Goal: Task Accomplishment & Management: Use online tool/utility

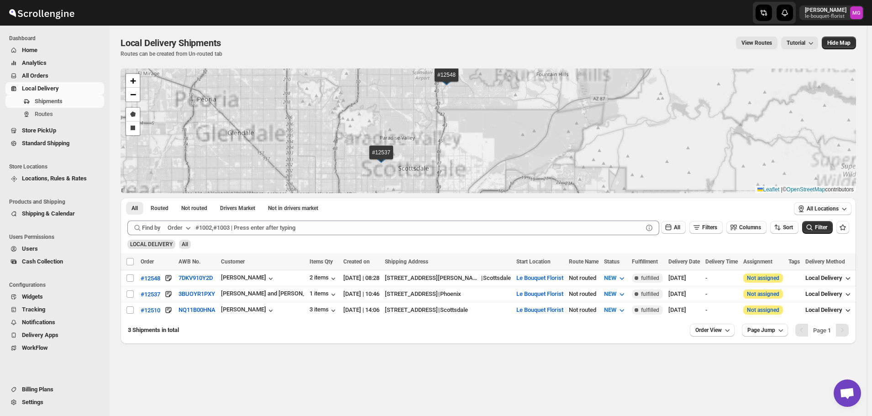
drag, startPoint x: 453, startPoint y: 137, endPoint x: 461, endPoint y: 157, distance: 22.0
click at [461, 157] on div "#12548 #12537 #12510 + − Draw a polygon Draw a rectangle Leaflet | © OpenStreet…" at bounding box center [488, 130] width 735 height 125
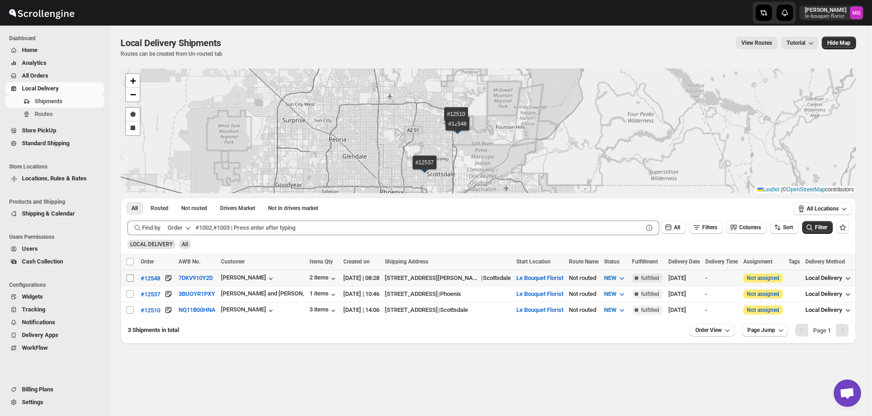
click at [127, 275] on input "Select shipment" at bounding box center [129, 277] width 7 height 7
checkbox input "true"
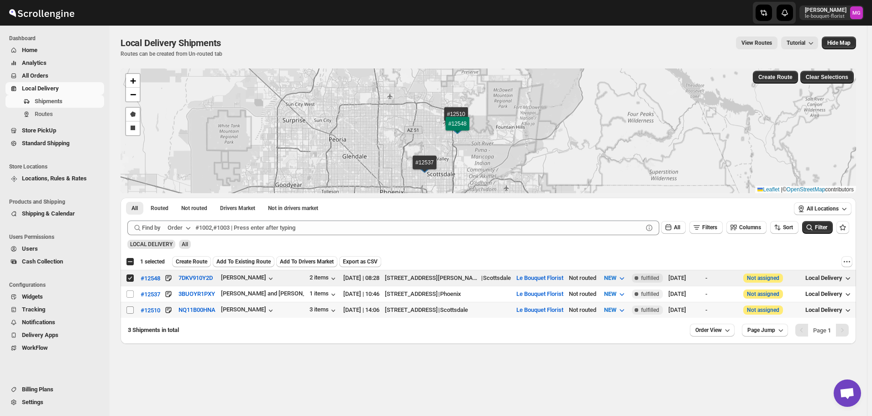
click at [129, 308] on input "Select shipment" at bounding box center [129, 309] width 7 height 7
checkbox input "true"
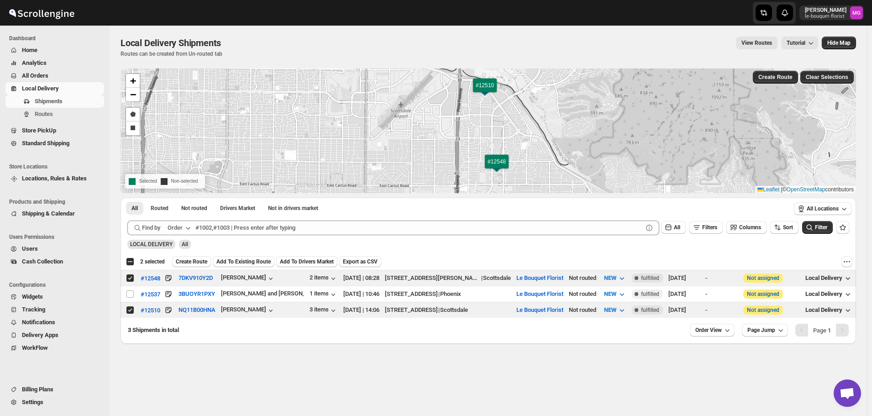
drag, startPoint x: 358, startPoint y: 85, endPoint x: 337, endPoint y: 76, distance: 22.3
drag, startPoint x: 339, startPoint y: 76, endPoint x: 420, endPoint y: 41, distance: 87.9
click at [420, 41] on div "View Routes Tutorial" at bounding box center [525, 43] width 586 height 13
drag, startPoint x: 420, startPoint y: 41, endPoint x: 427, endPoint y: 41, distance: 7.3
drag, startPoint x: 427, startPoint y: 41, endPoint x: 355, endPoint y: 45, distance: 72.7
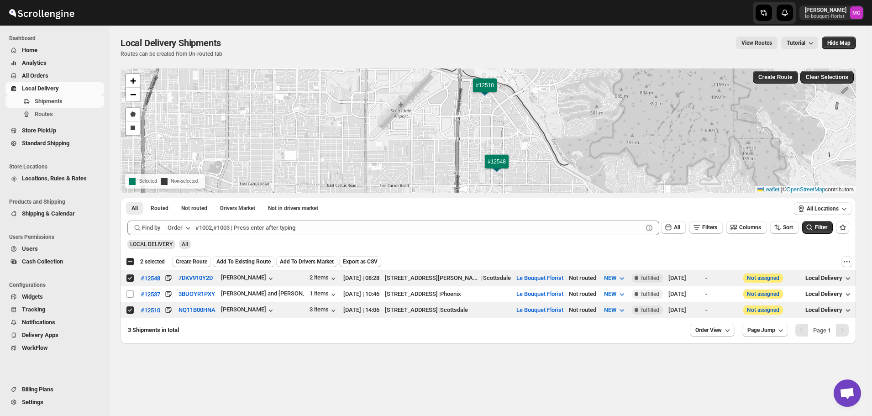
click at [355, 45] on div "View Routes Tutorial" at bounding box center [525, 43] width 586 height 13
click at [197, 259] on span "Create Route" at bounding box center [191, 261] width 31 height 7
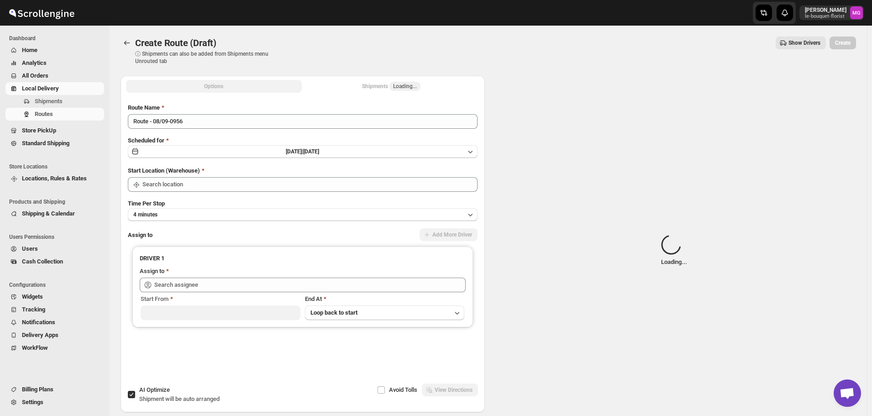
type input "Le Bouquet Florist"
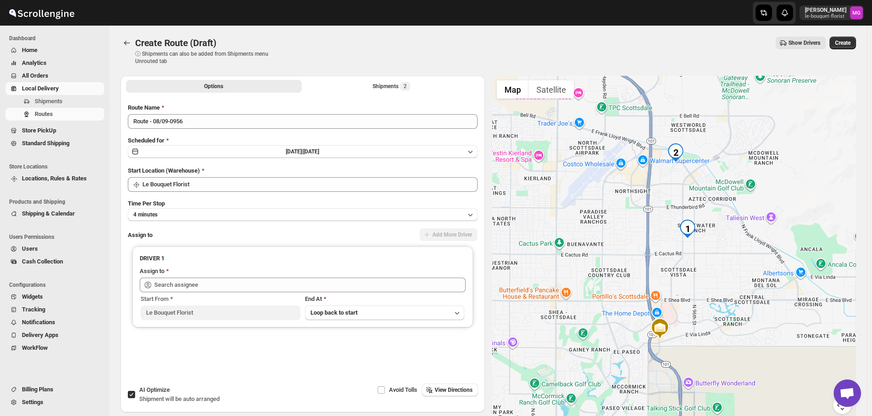
click at [131, 396] on input "AI Optimize Shipment will be auto arranged" at bounding box center [131, 394] width 7 height 7
checkbox input "false"
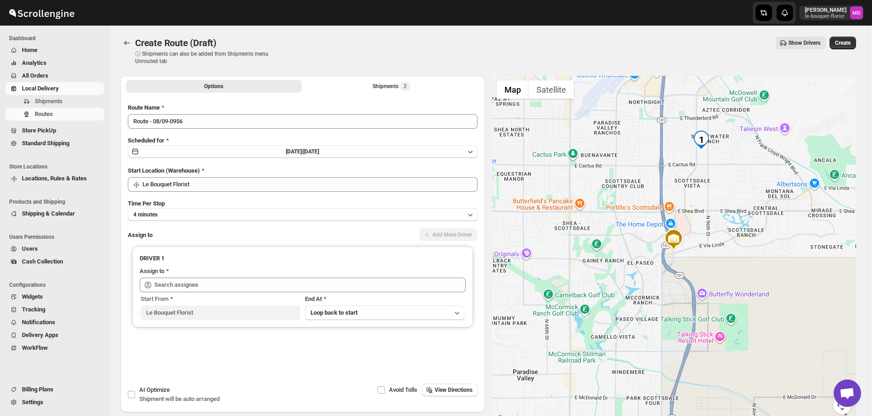
drag, startPoint x: 263, startPoint y: 228, endPoint x: 275, endPoint y: 225, distance: 12.3
drag, startPoint x: 275, startPoint y: 225, endPoint x: 511, endPoint y: 34, distance: 303.5
click at [511, 34] on div "Create Route (Draft). This page is ready Create Route (Draft) ⓘ Shipments can a…" at bounding box center [488, 51] width 735 height 50
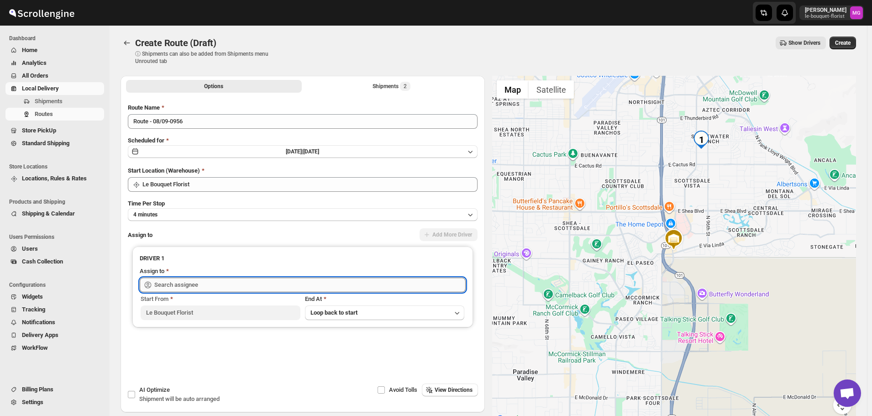
click at [178, 285] on input "text" at bounding box center [309, 285] width 311 height 15
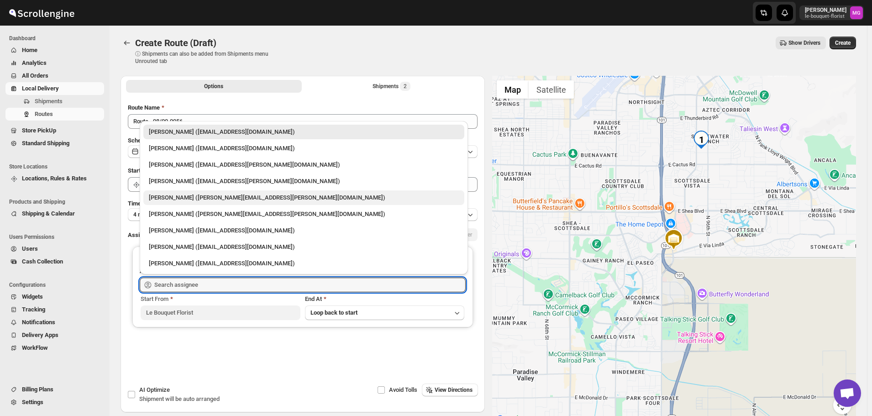
click at [152, 199] on div "Gene Rayborn (gene.rayborn@gmail.com)" at bounding box center [304, 197] width 310 height 9
type input "Gene Rayborn (gene.rayborn@gmail.com)"
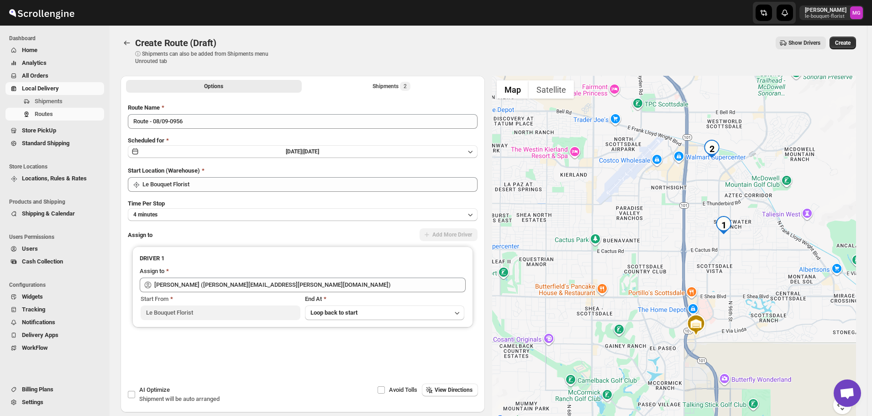
drag, startPoint x: 765, startPoint y: 138, endPoint x: 750, endPoint y: 133, distance: 15.7
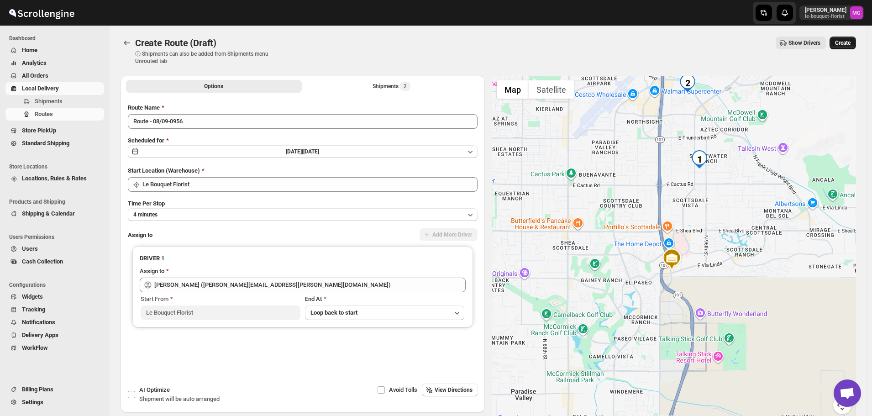
click at [843, 42] on span "Create" at bounding box center [843, 42] width 16 height 7
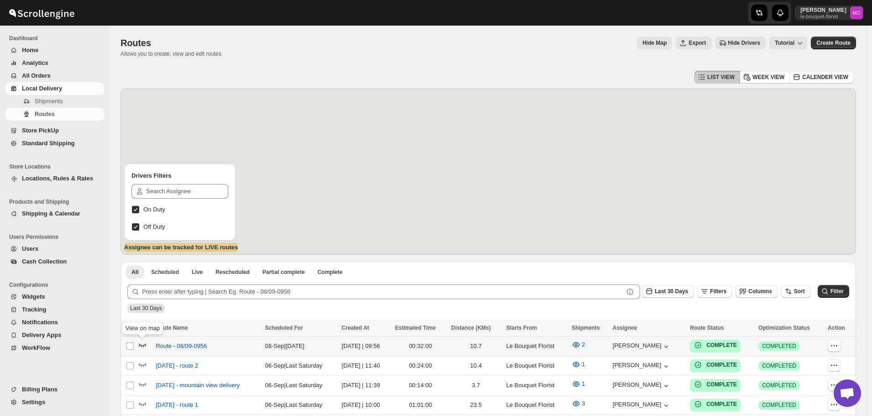
click at [143, 346] on icon "button" at bounding box center [143, 346] width 8 height 4
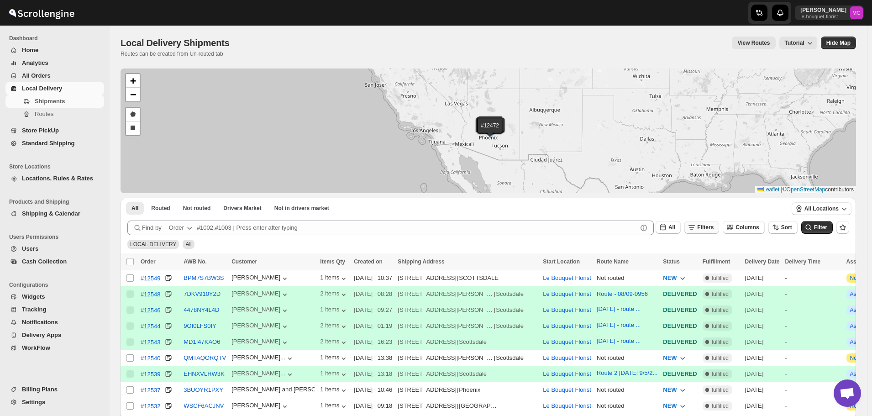
click at [696, 230] on icon "button" at bounding box center [691, 227] width 9 height 9
click at [707, 258] on button "Add Filter" at bounding box center [711, 263] width 44 height 13
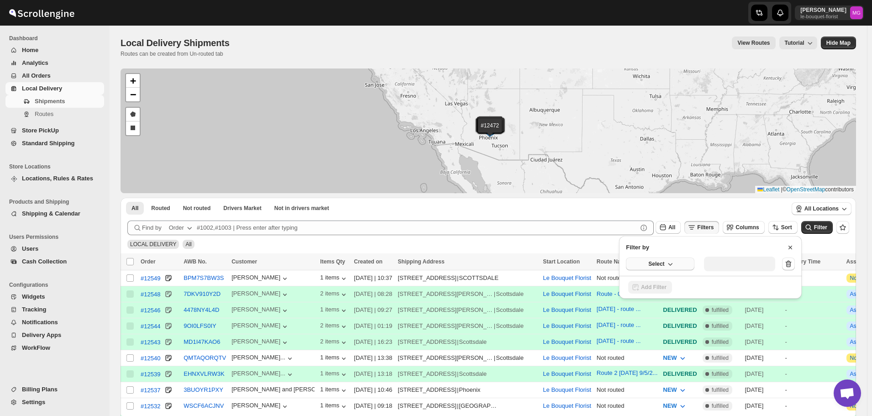
click at [692, 262] on button "Select" at bounding box center [660, 263] width 68 height 13
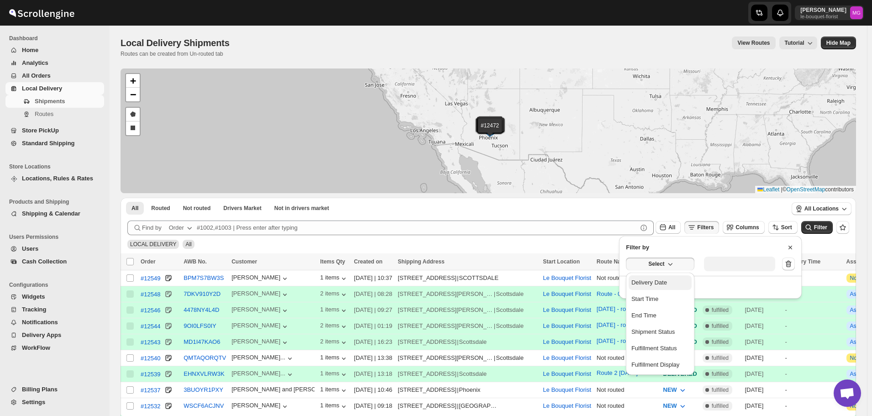
click at [678, 283] on button "Delivery Date" at bounding box center [660, 282] width 63 height 15
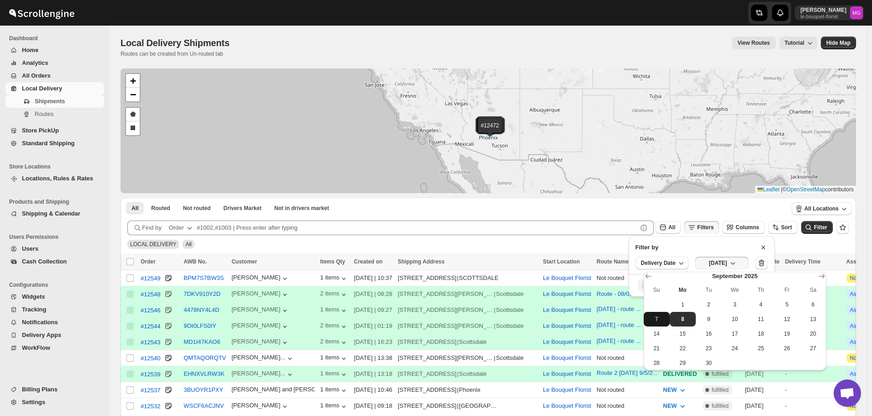
click at [652, 319] on span "7" at bounding box center [656, 318] width 19 height 7
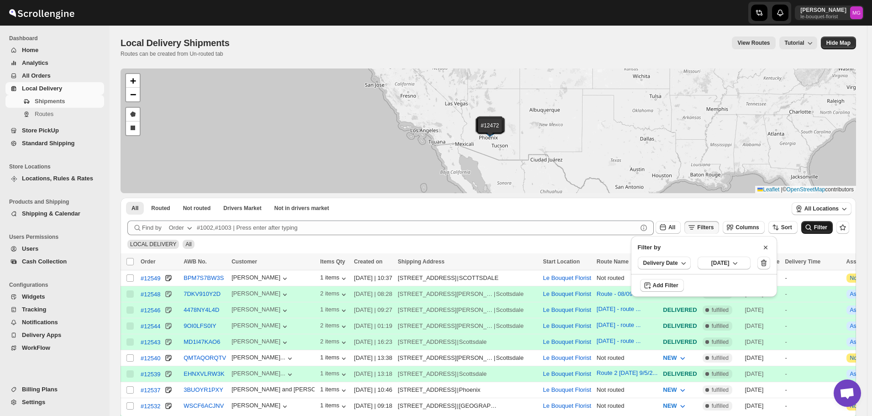
click at [821, 233] on button "Filter" at bounding box center [816, 227] width 31 height 13
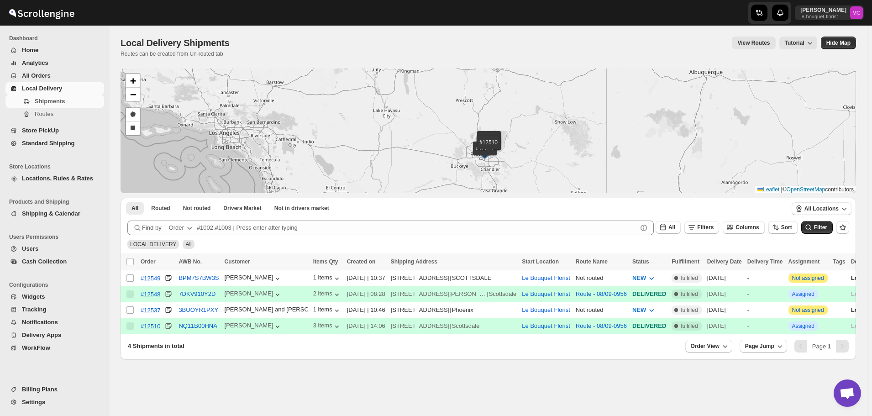
drag, startPoint x: 535, startPoint y: 165, endPoint x: 510, endPoint y: 121, distance: 50.1
click at [510, 121] on div "#12549 #12548 #12537 #12510 + − Draw a polygon Draw a rectangle Leaflet | © Ope…" at bounding box center [488, 130] width 735 height 125
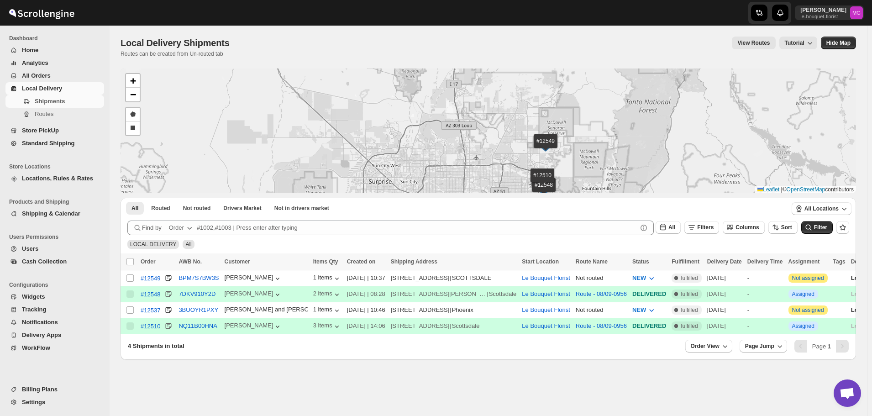
drag, startPoint x: 513, startPoint y: 158, endPoint x: 472, endPoint y: 136, distance: 46.6
click at [472, 136] on div "#12549 #12548 #12537 #12510 + − Draw a polygon Draw a rectangle Leaflet | © Ope…" at bounding box center [488, 130] width 735 height 125
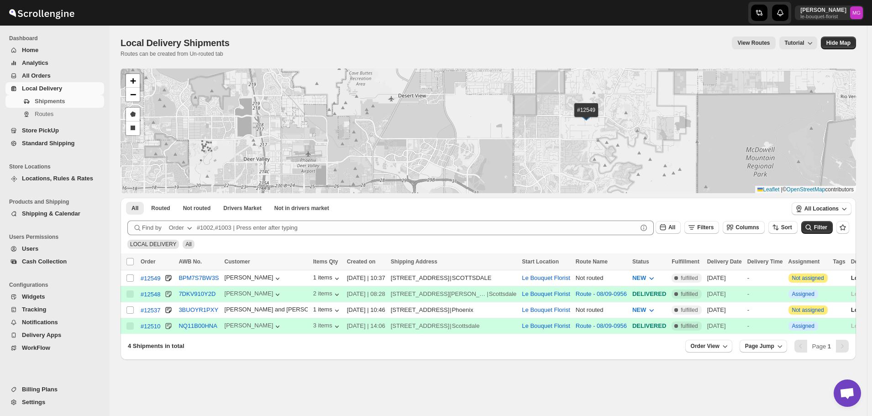
drag, startPoint x: 603, startPoint y: 131, endPoint x: 590, endPoint y: 155, distance: 27.0
click at [590, 155] on div "#12549 #12548 #12537 #12510 + − Draw a polygon Draw a rectangle Leaflet | © Ope…" at bounding box center [488, 130] width 735 height 125
click at [131, 278] on input "Select shipment" at bounding box center [129, 277] width 7 height 7
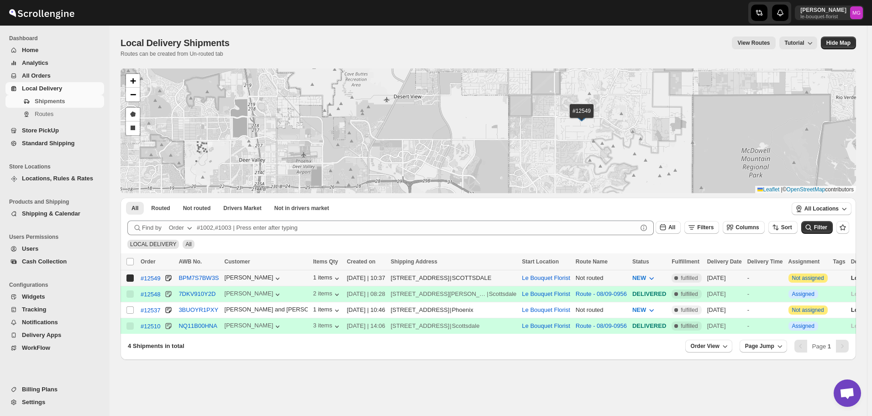
checkbox input "true"
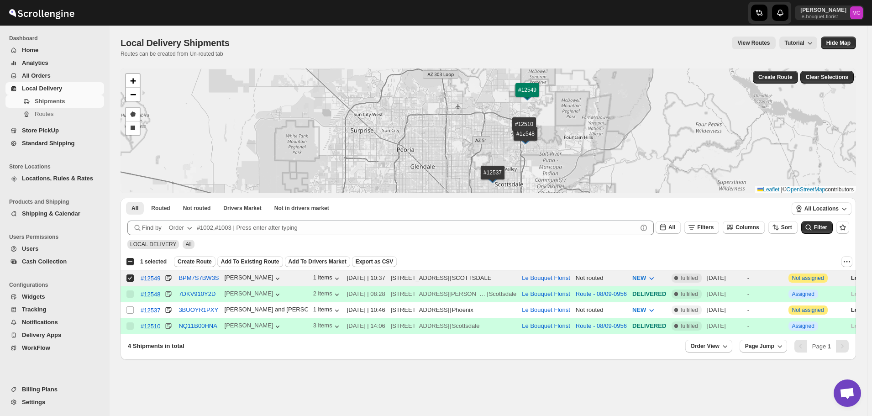
drag, startPoint x: 475, startPoint y: 129, endPoint x: 468, endPoint y: 120, distance: 11.8
click at [468, 120] on div "#12548 #12537 #12510 #12549 + − Draw a polygon Draw a rectangle Leaflet | © Ope…" at bounding box center [488, 130] width 735 height 125
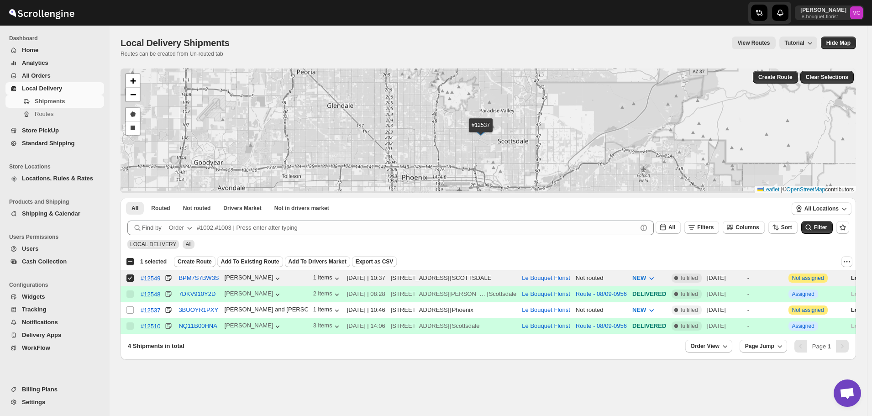
drag, startPoint x: 571, startPoint y: 163, endPoint x: 552, endPoint y: 138, distance: 31.0
click at [552, 138] on div "#12548 #12537 #12510 #12549 + − Draw a polygon Draw a rectangle Leaflet | © Ope…" at bounding box center [488, 130] width 735 height 125
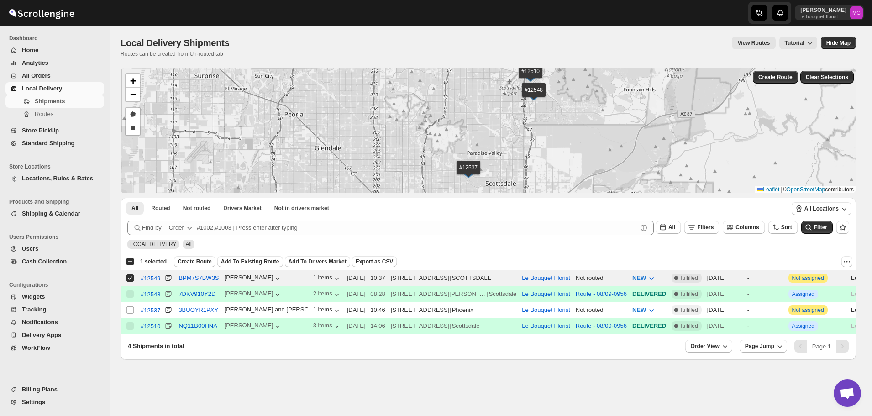
drag, startPoint x: 584, startPoint y: 126, endPoint x: 572, endPoint y: 171, distance: 46.0
click at [572, 171] on div "#12548 #12537 #12510 #12549 + − Draw a polygon Draw a rectangle Leaflet | © Ope…" at bounding box center [488, 130] width 735 height 125
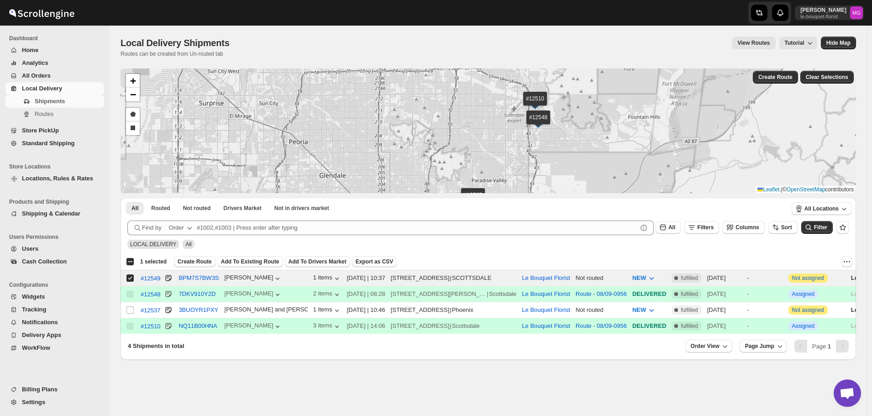
drag, startPoint x: 614, startPoint y: 162, endPoint x: 621, endPoint y: 190, distance: 28.7
click at [621, 189] on div "#12548 #12537 #12510 #12549 + − Draw a polygon Draw a rectangle Leaflet | © Ope…" at bounding box center [488, 130] width 735 height 125
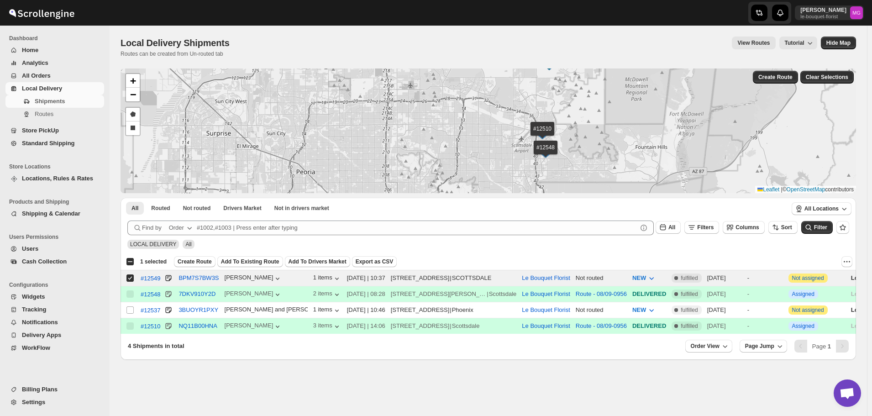
drag, startPoint x: 624, startPoint y: 127, endPoint x: 624, endPoint y: 171, distance: 43.8
click at [624, 171] on div "#12548 #12537 #12510 #12549 + − Draw a polygon Draw a rectangle Leaflet | © Ope…" at bounding box center [488, 130] width 735 height 125
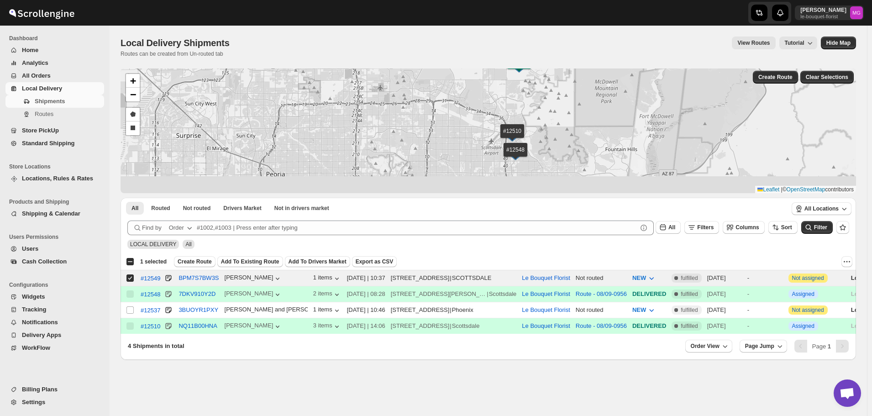
drag, startPoint x: 683, startPoint y: 151, endPoint x: 653, endPoint y: 111, distance: 49.5
click at [653, 111] on div "#12548 #12537 #12510 #12549 + − Draw a polygon Draw a rectangle Leaflet | © Ope…" at bounding box center [488, 130] width 735 height 125
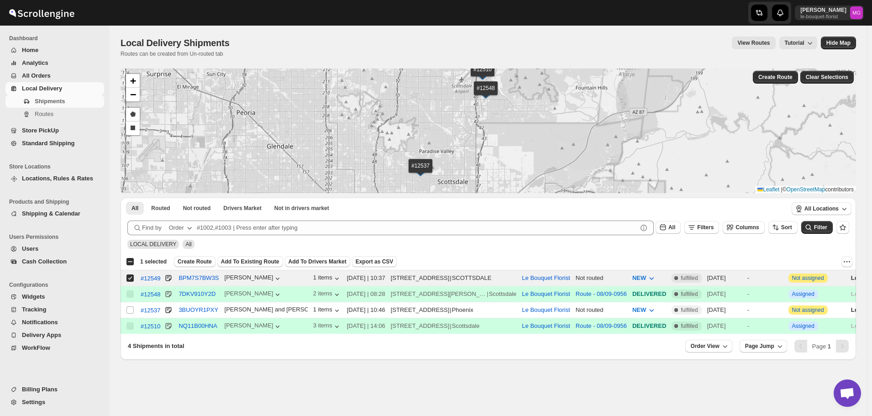
drag, startPoint x: 614, startPoint y: 137, endPoint x: 584, endPoint y: 74, distance: 70.4
click at [584, 74] on div "#12548 #12537 #12510 #12549 + − Draw a polygon Draw a rectangle Leaflet | © Ope…" at bounding box center [488, 130] width 735 height 125
